Goal: Information Seeking & Learning: Understand process/instructions

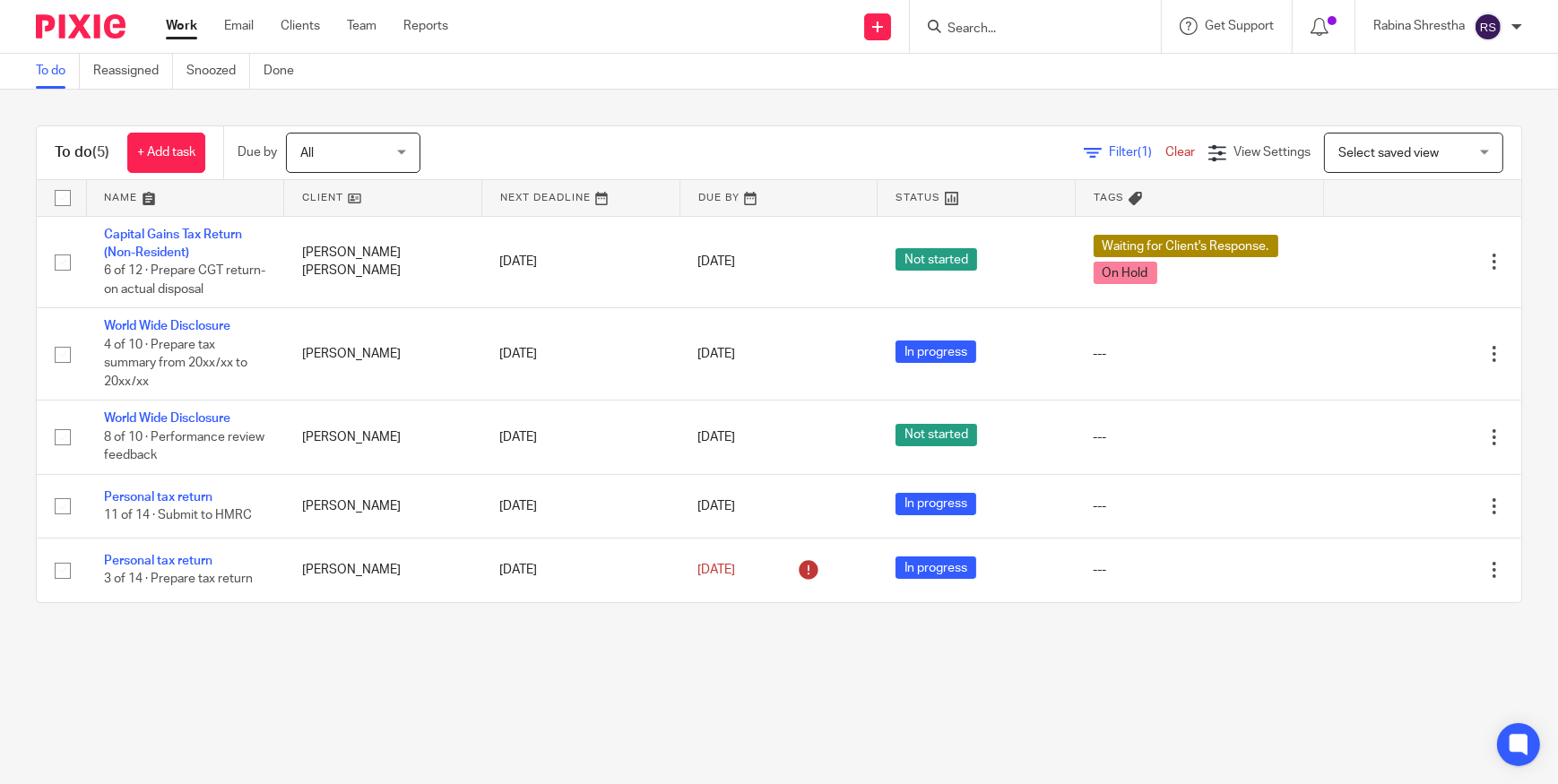
click at [981, 33] on input "Search" at bounding box center [1027, 29] width 162 height 16
click button "submit" at bounding box center [0, 0] width 0 height 0
click at [1002, 33] on input "lauance" at bounding box center [1027, 29] width 162 height 16
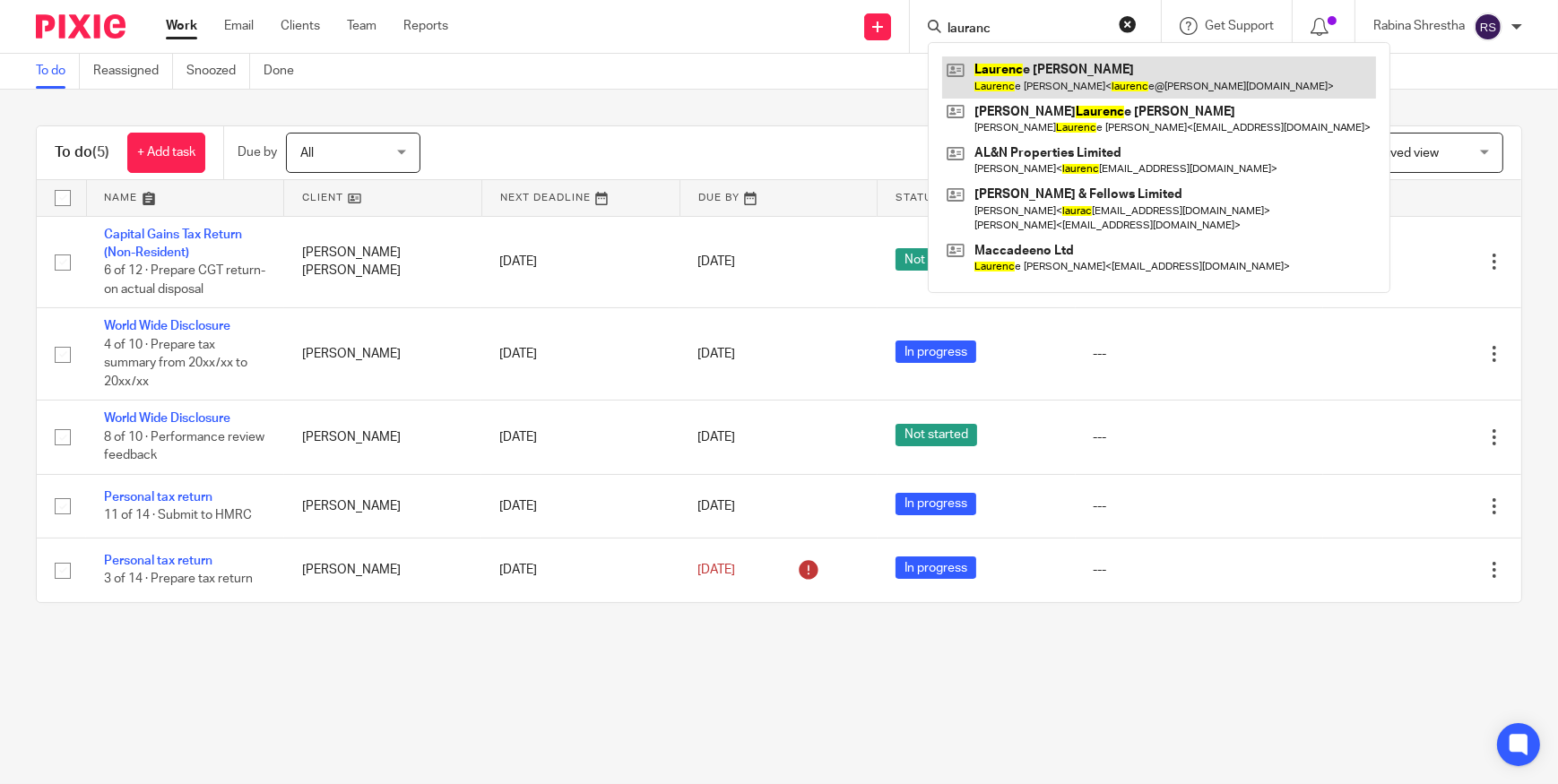
type input "lauranc"
click at [1028, 90] on link at bounding box center [1159, 77] width 434 height 41
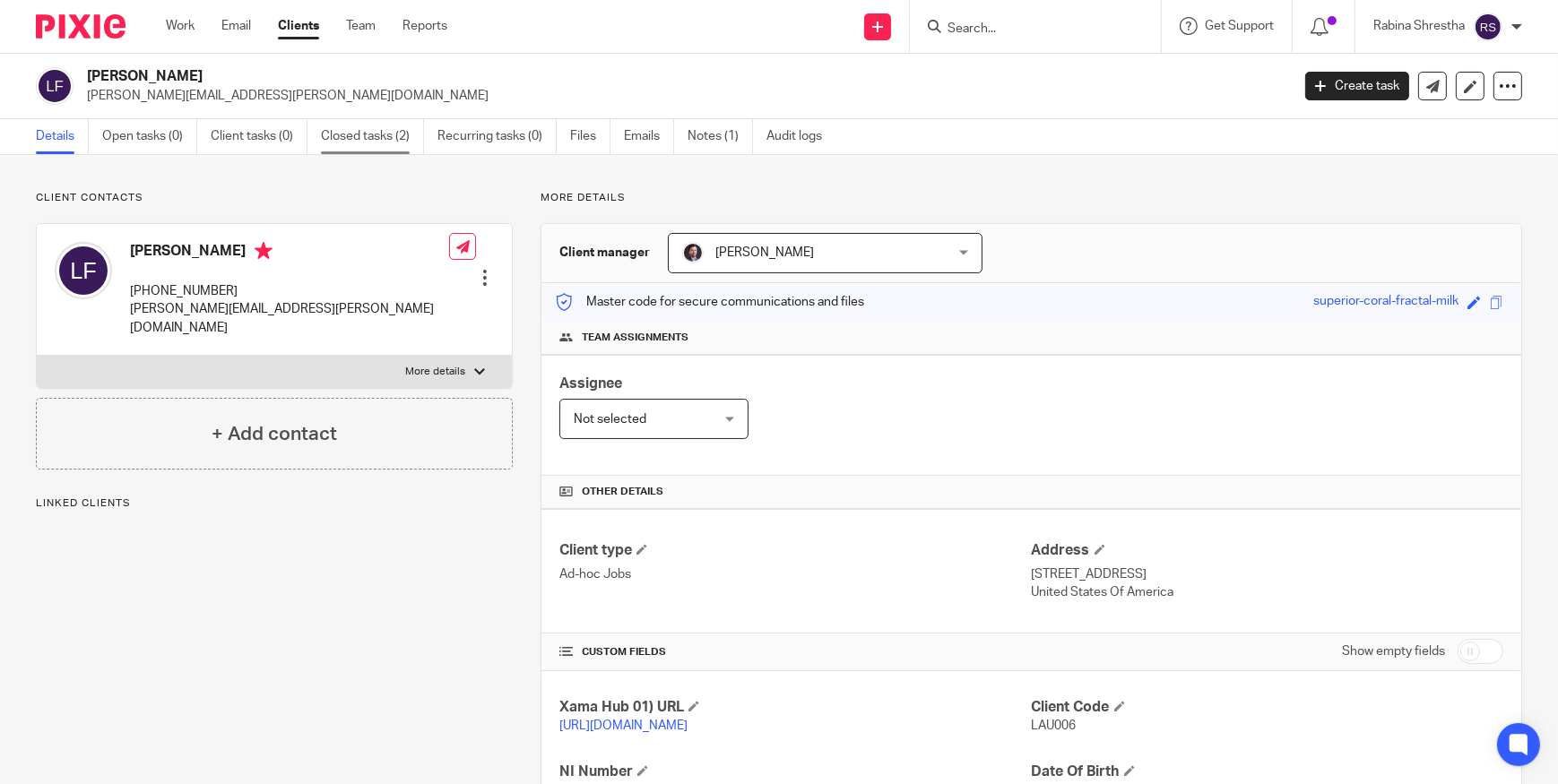
click at [361, 141] on link "Closed tasks (2)" at bounding box center [372, 137] width 103 height 35
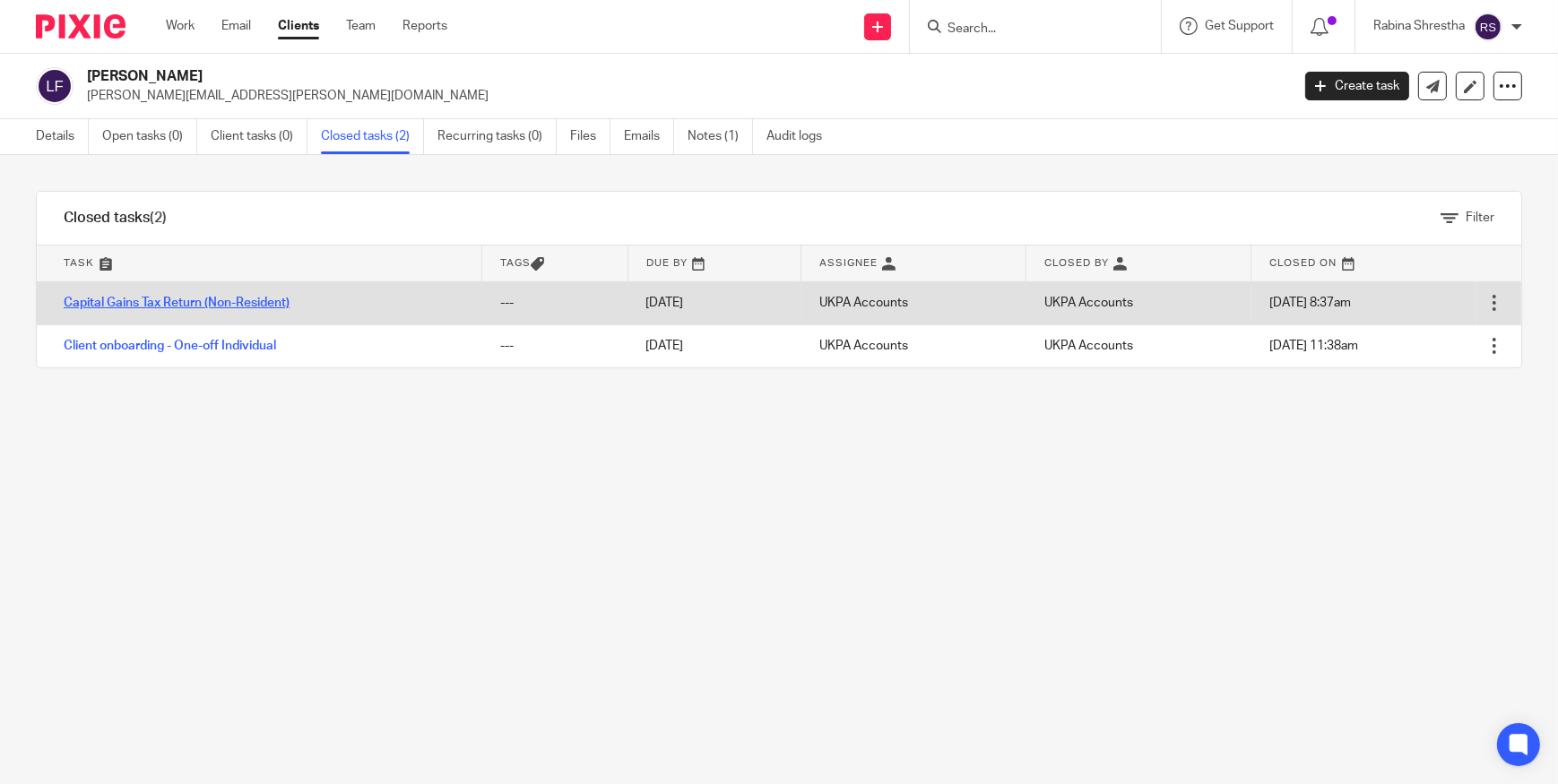
click at [154, 306] on link "Capital Gains Tax Return (Non-Resident)" at bounding box center [176, 303] width 226 height 13
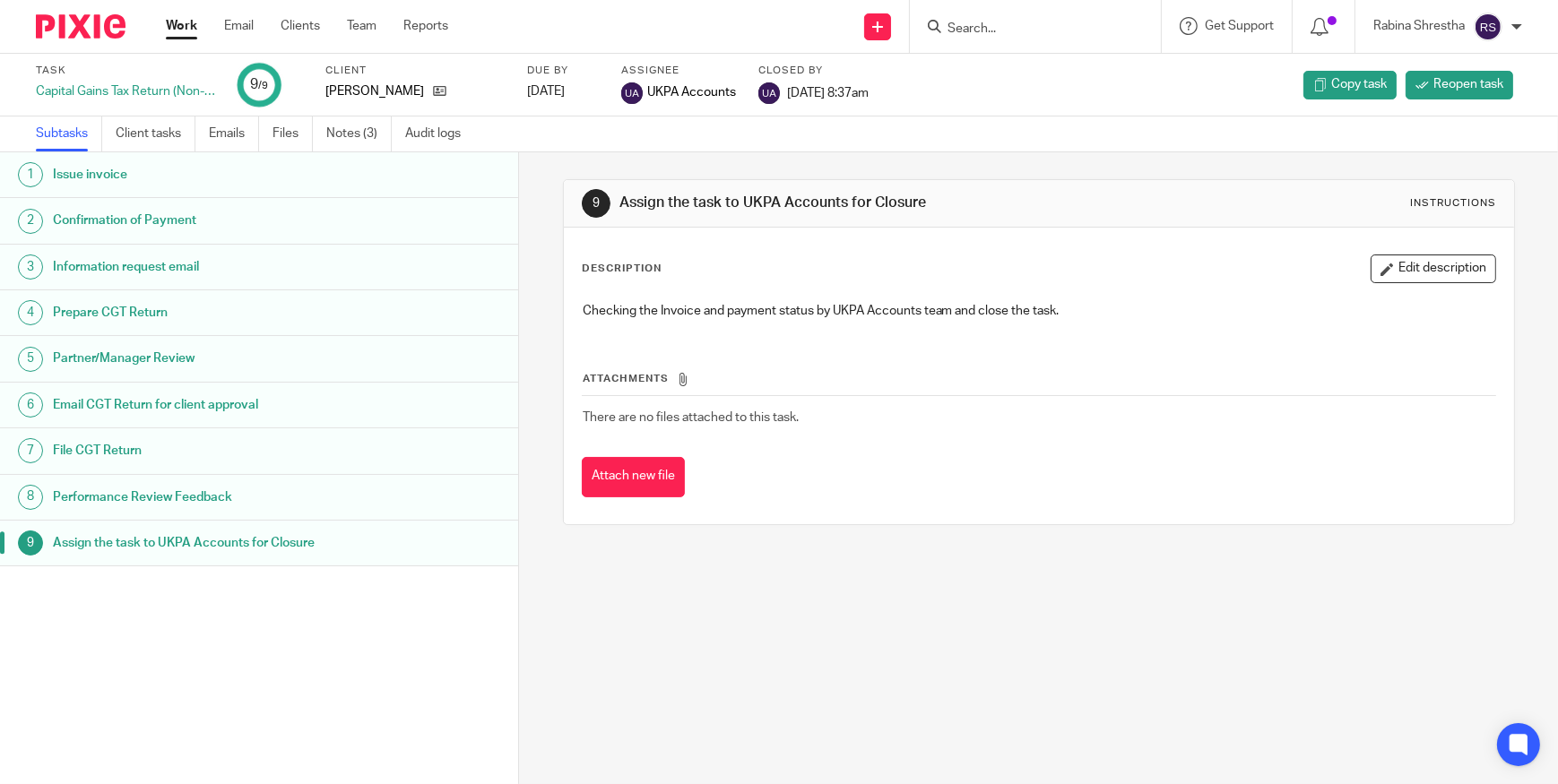
click at [179, 256] on h1 "Information request email" at bounding box center [202, 267] width 298 height 27
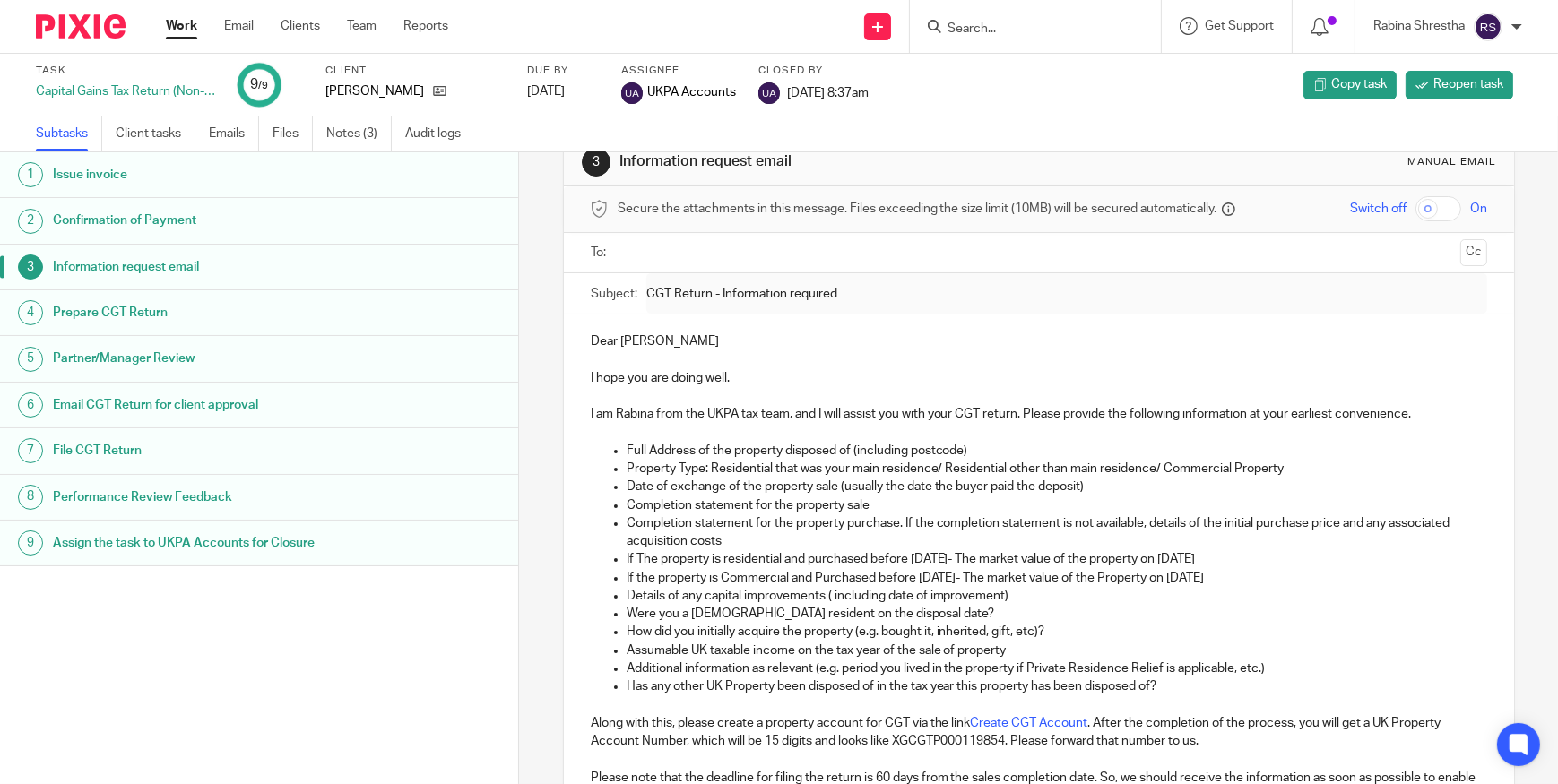
scroll to position [81, 0]
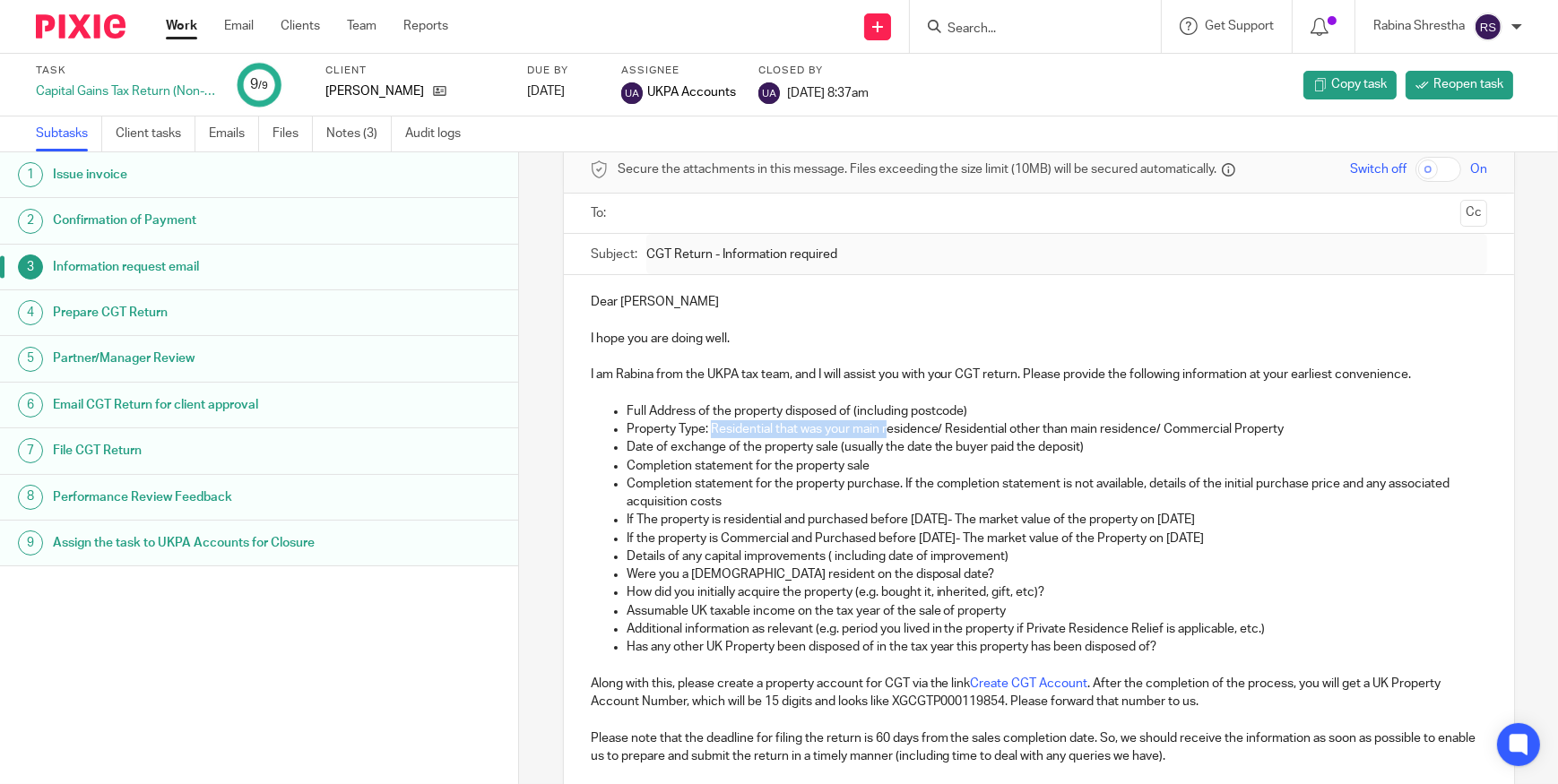
drag, startPoint x: 745, startPoint y: 427, endPoint x: 884, endPoint y: 429, distance: 139.0
click at [884, 429] on p "Property Type: Residential that was your main residence/ Residential other than…" at bounding box center [1056, 428] width 860 height 18
click at [884, 435] on p "Property Type: Residential that was your main residence/ Residential other than…" at bounding box center [1056, 428] width 860 height 18
drag, startPoint x: 860, startPoint y: 428, endPoint x: 922, endPoint y: 449, distance: 65.5
click at [921, 434] on p "Property Type: Residential that was your main residence/ Residential other than…" at bounding box center [1056, 428] width 860 height 18
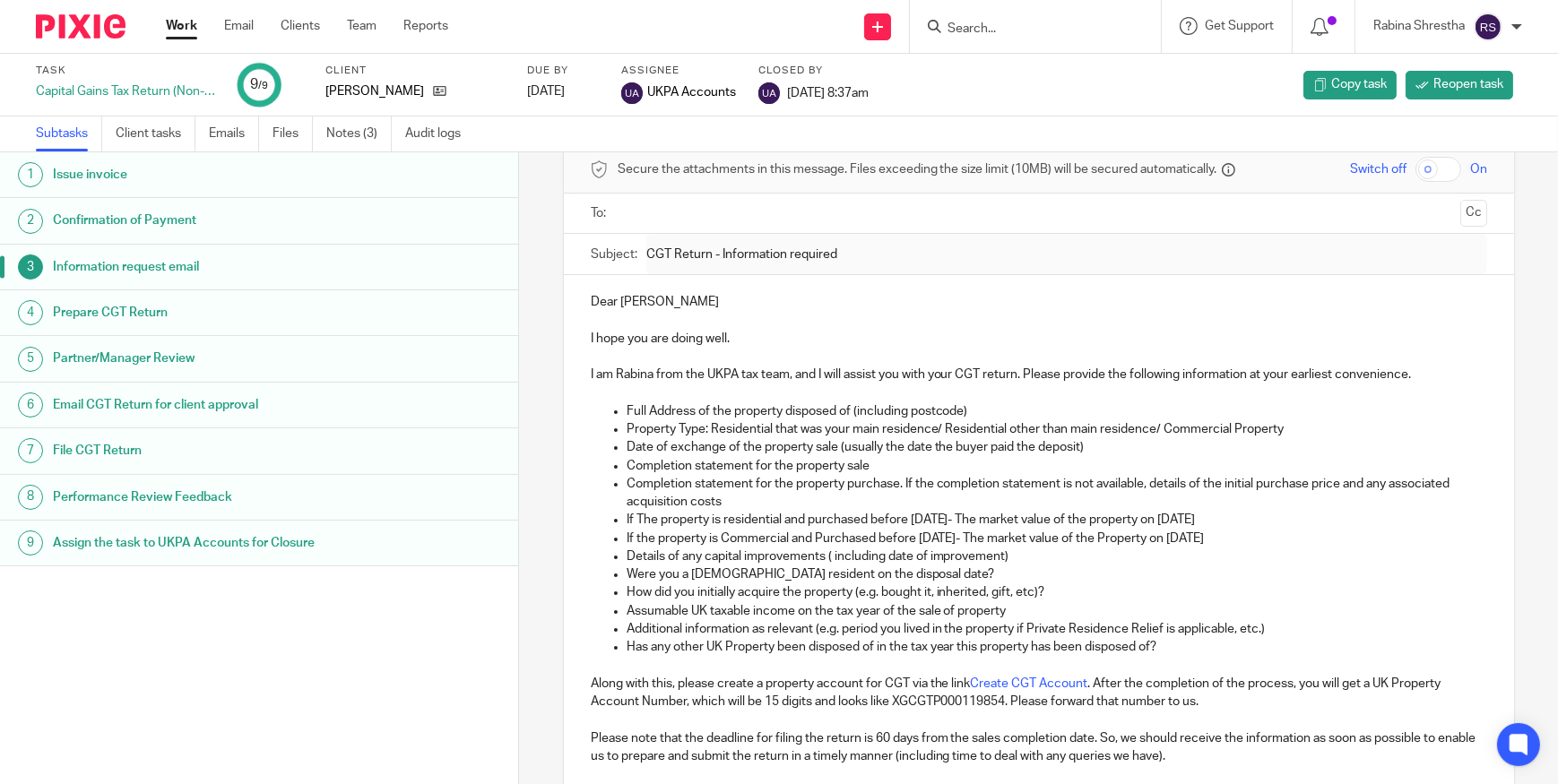
drag, startPoint x: 922, startPoint y: 449, endPoint x: 871, endPoint y: 454, distance: 51.2
click at [922, 449] on p "Date of exchange of the property sale (usually the date the buyer paid the depo…" at bounding box center [1056, 447] width 860 height 18
drag, startPoint x: 721, startPoint y: 419, endPoint x: 798, endPoint y: 440, distance: 79.8
click at [796, 429] on p "Property Type: Residential that was your main residence/ Residential other than…" at bounding box center [1056, 428] width 860 height 18
drag, startPoint x: 798, startPoint y: 440, endPoint x: 803, endPoint y: 421, distance: 19.6
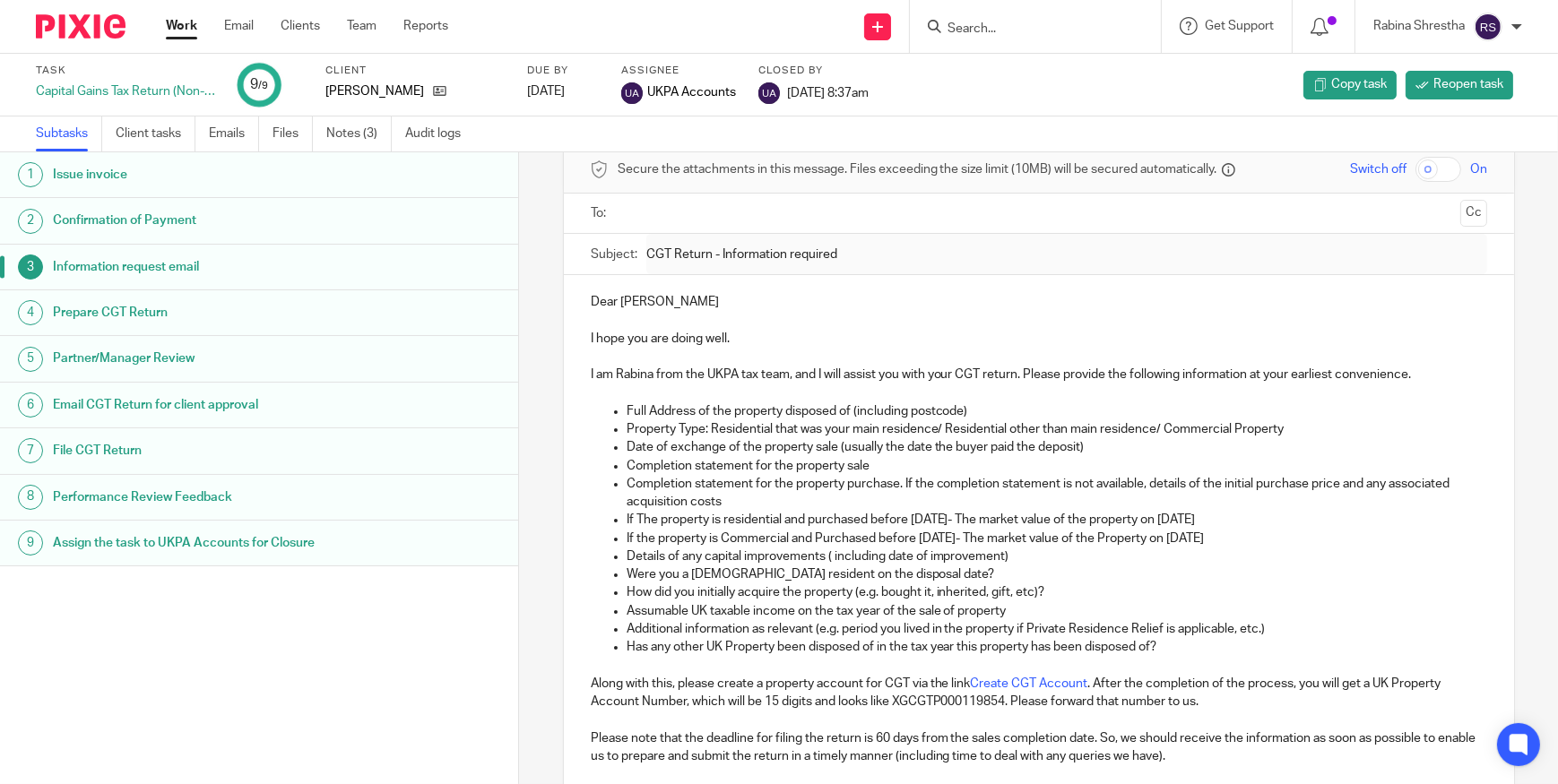
click at [798, 440] on p "Date of exchange of the property sale (usually the date the buyer paid the depo…" at bounding box center [1056, 447] width 860 height 18
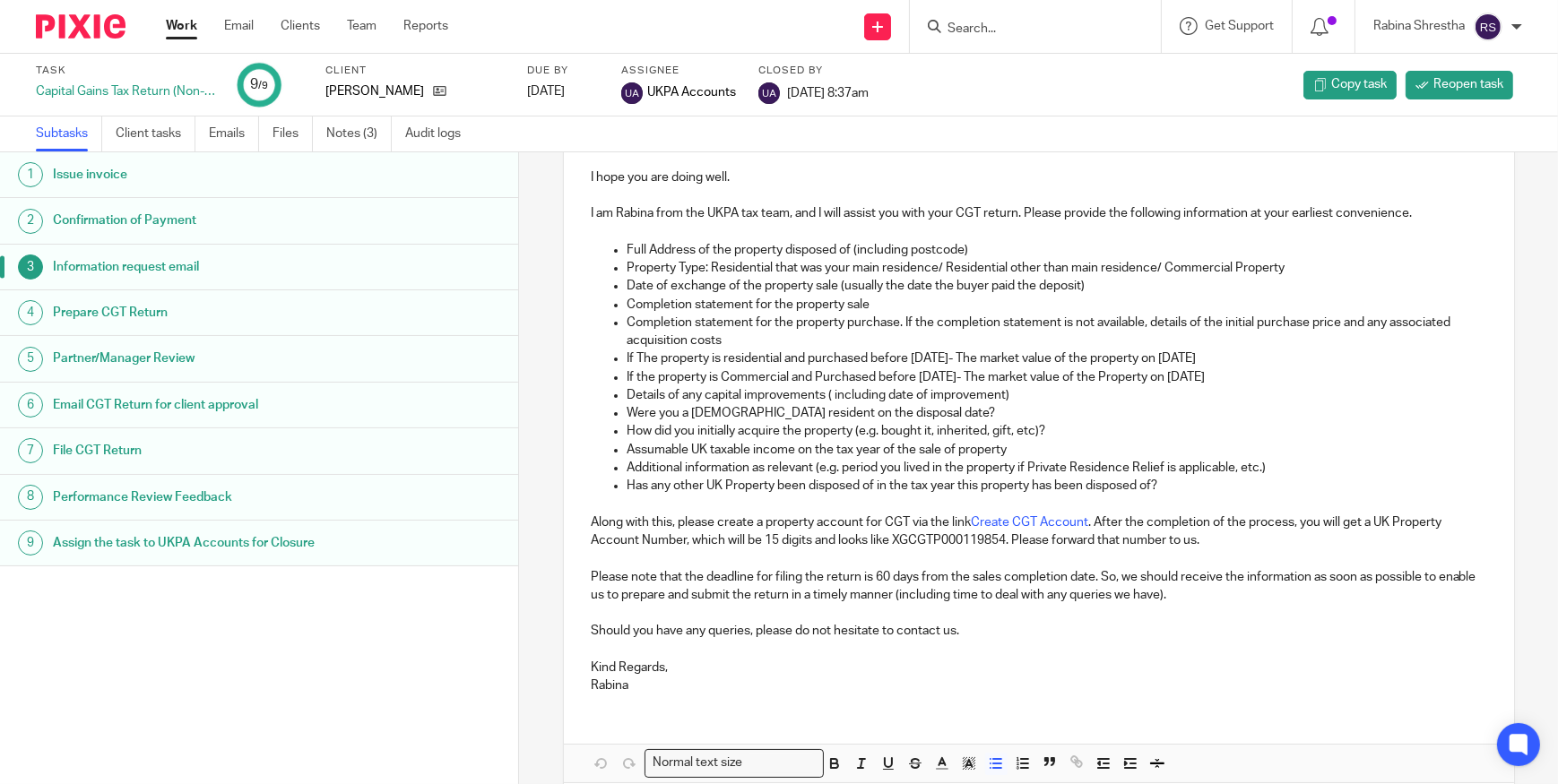
scroll to position [243, 0]
drag, startPoint x: 884, startPoint y: 265, endPoint x: 905, endPoint y: 279, distance: 25.2
click at [906, 274] on ul "Full Address of the property disposed of (including postcode) Property Type: Re…" at bounding box center [1039, 367] width 897 height 255
click at [894, 295] on p "Completion statement for the property sale" at bounding box center [1056, 302] width 860 height 18
drag, startPoint x: 770, startPoint y: 266, endPoint x: 881, endPoint y: 279, distance: 111.8
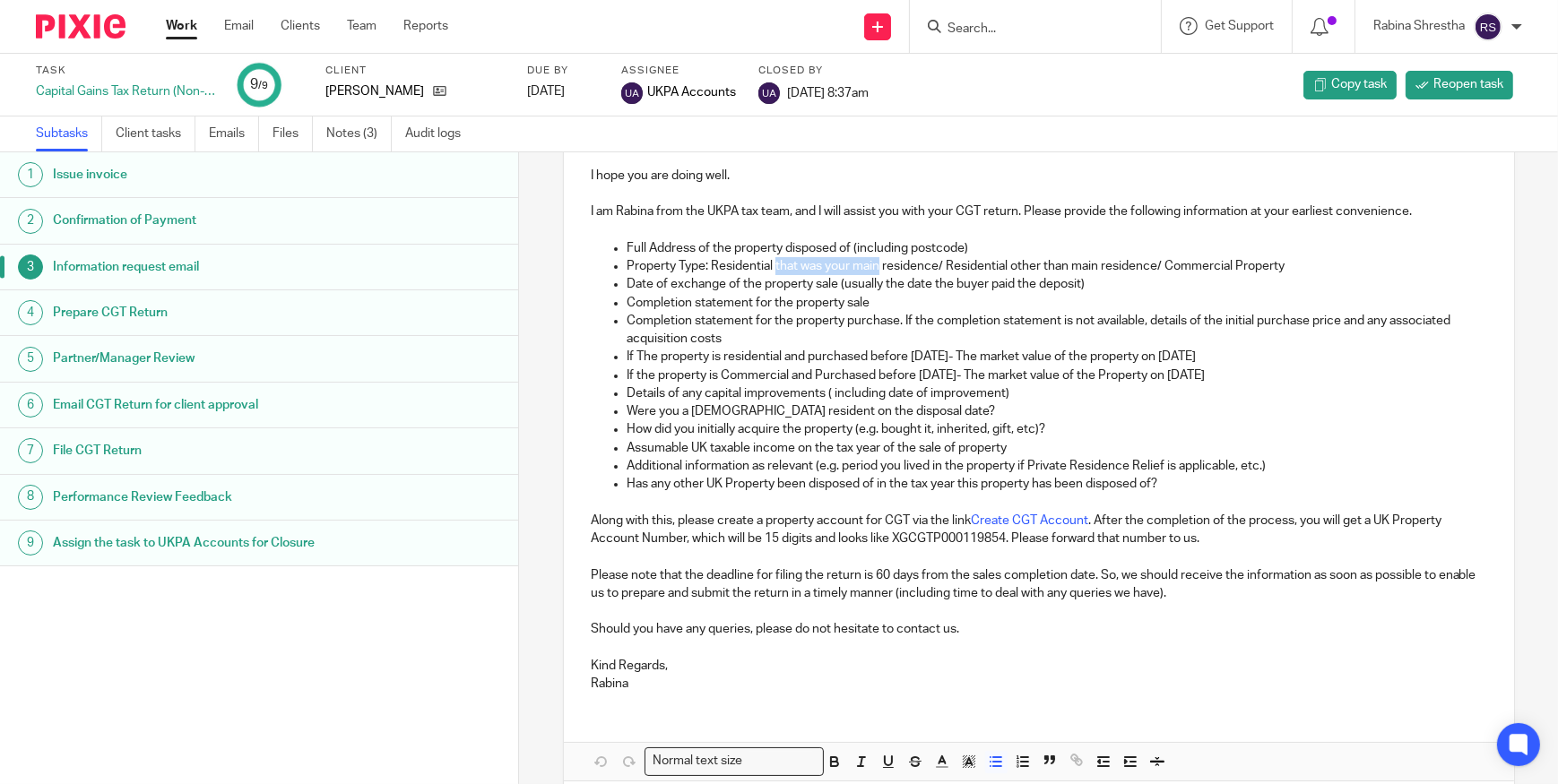
click at [878, 275] on ul "Full Address of the property disposed of (including postcode) Property Type: Re…" at bounding box center [1039, 367] width 897 height 255
click at [894, 314] on p "Completion statement for the property purchase. If the completion statement is …" at bounding box center [1056, 331] width 860 height 37
click at [1249, 594] on p "Please note that the deadline for filing the return is 60 days from the sales c…" at bounding box center [1039, 585] width 897 height 37
